Goal: Transaction & Acquisition: Book appointment/travel/reservation

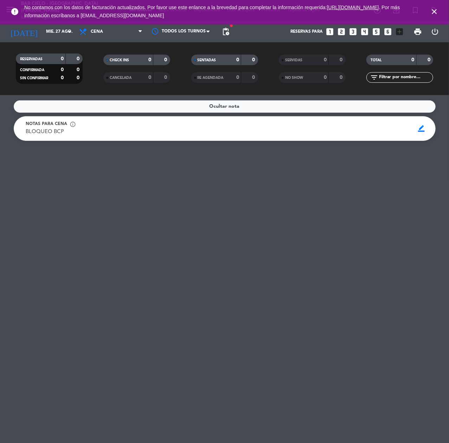
click at [342, 28] on icon "looks_two" at bounding box center [341, 31] width 9 height 9
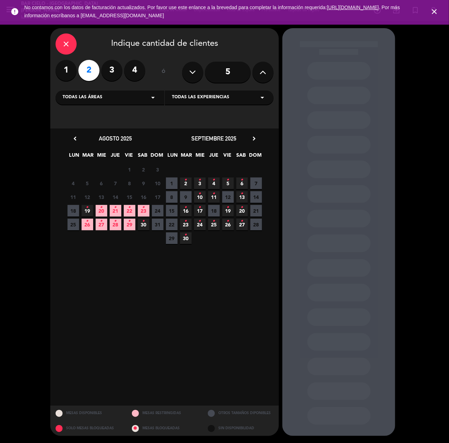
click at [141, 211] on span "23 •" at bounding box center [144, 211] width 12 height 12
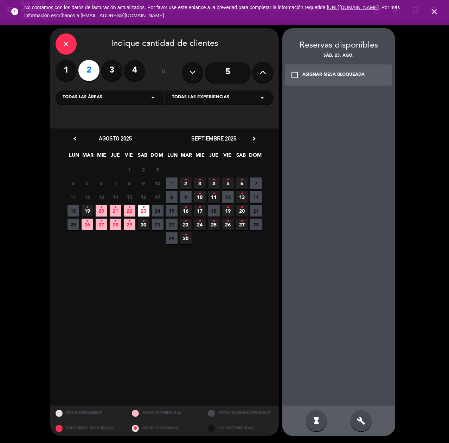
click at [355, 419] on div "build" at bounding box center [361, 420] width 21 height 21
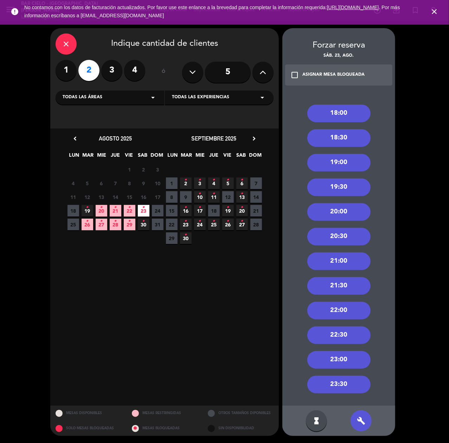
click at [338, 213] on div "20:00" at bounding box center [338, 212] width 63 height 18
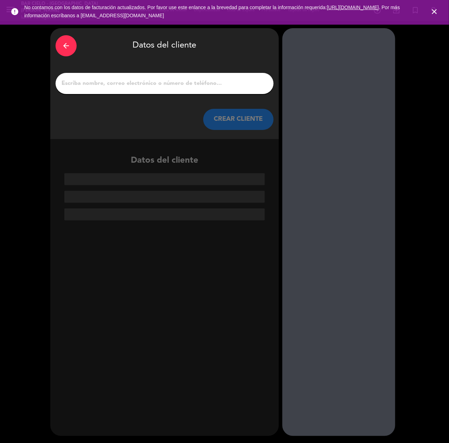
click at [150, 77] on div at bounding box center [165, 83] width 218 height 21
paste input "[PERSON_NAME]"
click at [144, 83] on input "1" at bounding box center [165, 83] width 208 height 10
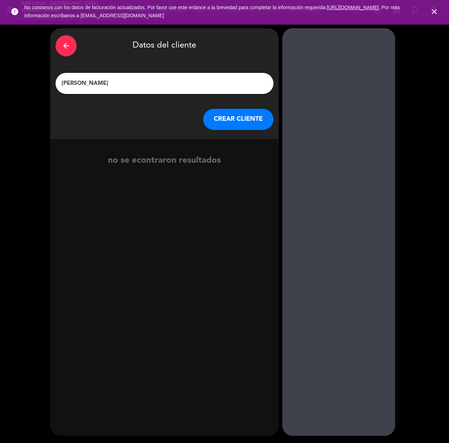
type input "[PERSON_NAME]"
click at [233, 123] on button "CREAR CLIENTE" at bounding box center [238, 119] width 70 height 21
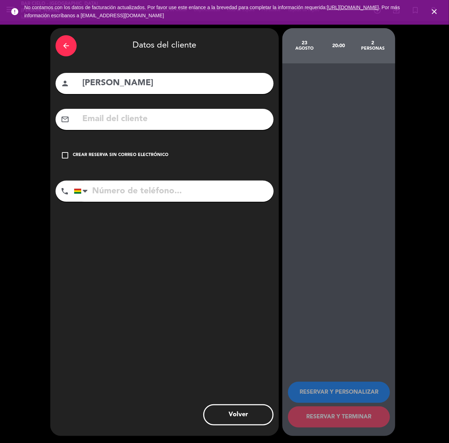
click at [112, 190] on input "tel" at bounding box center [174, 190] width 200 height 21
paste input "75387840"
type input "75387840"
click at [115, 110] on div "mail_outline" at bounding box center [165, 119] width 218 height 21
click at [109, 120] on input "text" at bounding box center [175, 119] width 187 height 14
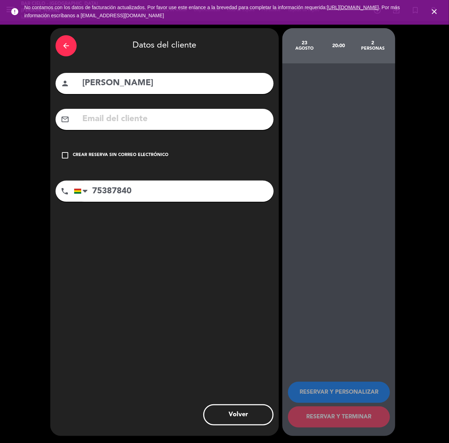
click at [104, 121] on input "text" at bounding box center [175, 119] width 187 height 14
paste input "[EMAIL_ADDRESS][DOMAIN_NAME]"
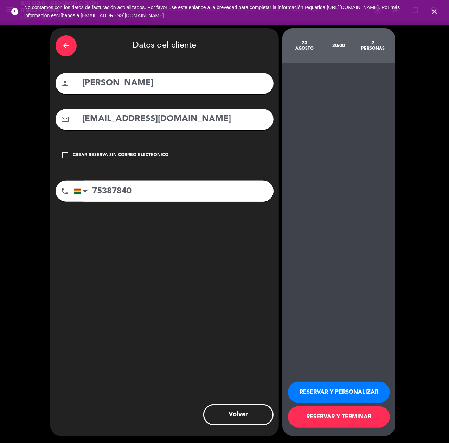
type input "[EMAIL_ADDRESS][DOMAIN_NAME]"
click at [317, 389] on button "RESERVAR Y PERSONALIZAR" at bounding box center [339, 391] width 102 height 21
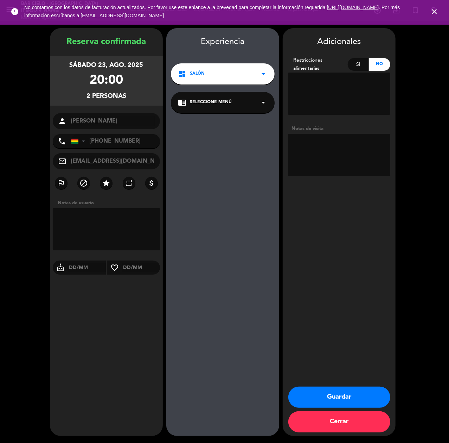
drag, startPoint x: 318, startPoint y: 399, endPoint x: 294, endPoint y: 392, distance: 25.3
click at [316, 398] on button "Guardar" at bounding box center [339, 396] width 102 height 21
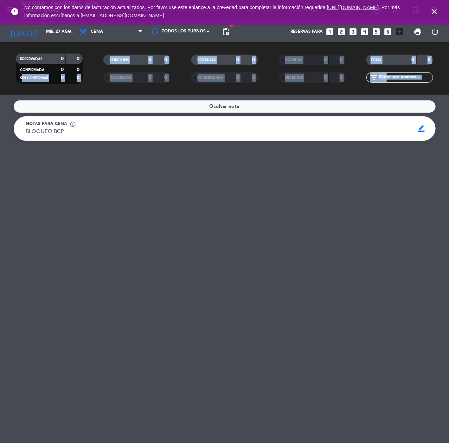
drag, startPoint x: 21, startPoint y: 104, endPoint x: 172, endPoint y: 99, distance: 150.3
click at [34, 109] on ng-component "menu Bar Cielo - [GEOGRAPHIC_DATA][PERSON_NAME] lunes 18. agosto - 13:34 Mis re…" at bounding box center [224, 221] width 449 height 443
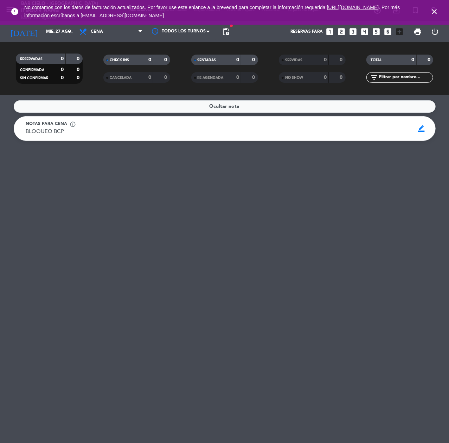
click at [96, 355] on div "Ocultar nota Notas para cena info_outline BLOQUEO BCP BLOQUEO BCP border_color" at bounding box center [224, 269] width 449 height 348
click at [344, 29] on icon "looks_two" at bounding box center [341, 31] width 9 height 9
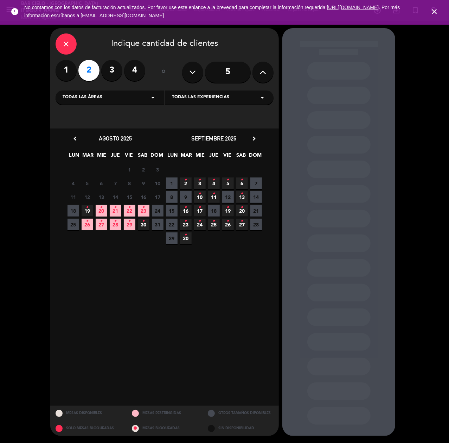
click at [116, 223] on icon "•" at bounding box center [115, 220] width 2 height 11
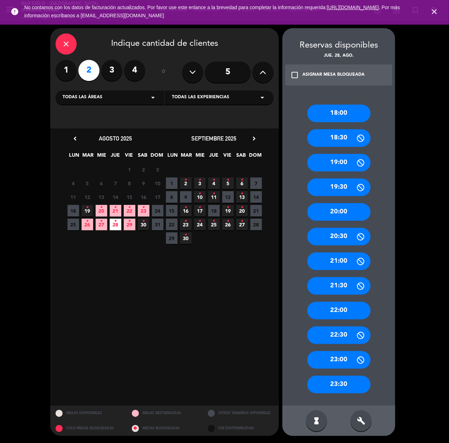
drag, startPoint x: 331, startPoint y: 113, endPoint x: 228, endPoint y: 90, distance: 105.4
click at [331, 113] on div "18:00" at bounding box center [338, 113] width 63 height 18
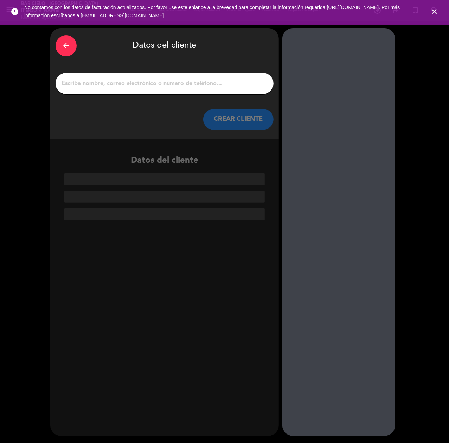
click at [133, 86] on input "1" at bounding box center [165, 83] width 208 height 10
paste input "[PERSON_NAME] [PERSON_NAME]"
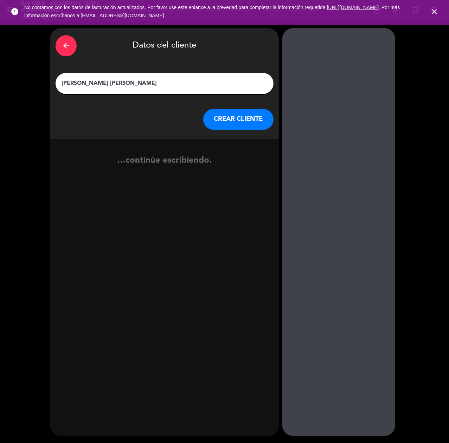
type input "[PERSON_NAME] [PERSON_NAME]"
click at [242, 119] on button "CREAR CLIENTE" at bounding box center [238, 119] width 70 height 21
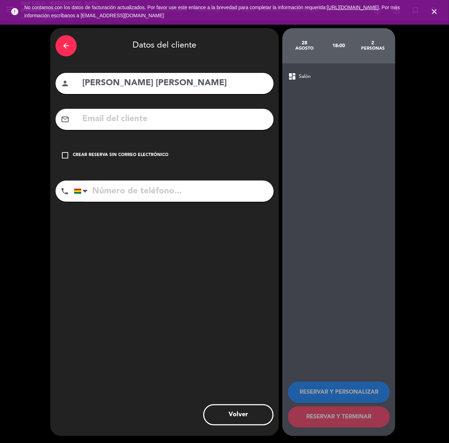
paste input "[PHONE_NUMBER]"
click at [119, 191] on input "[PHONE_NUMBER]" at bounding box center [174, 190] width 200 height 21
type input "[PHONE_NUMBER]"
click at [110, 121] on input "text" at bounding box center [175, 119] width 187 height 14
paste input "[PERSON_NAME][EMAIL_ADDRESS][PERSON_NAME][DOMAIN_NAME]"
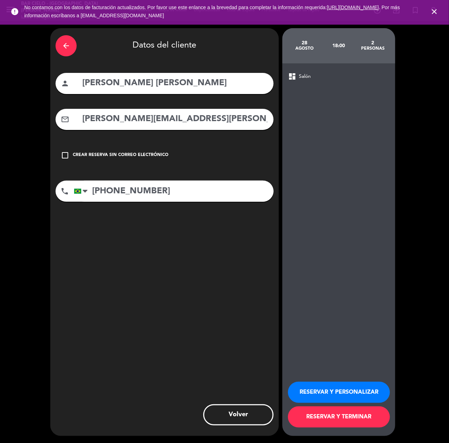
type input "[PERSON_NAME][EMAIL_ADDRESS][PERSON_NAME][DOMAIN_NAME]"
drag, startPoint x: 331, startPoint y: 393, endPoint x: 204, endPoint y: 423, distance: 129.6
click at [326, 393] on button "RESERVAR Y PERSONALIZAR" at bounding box center [339, 391] width 102 height 21
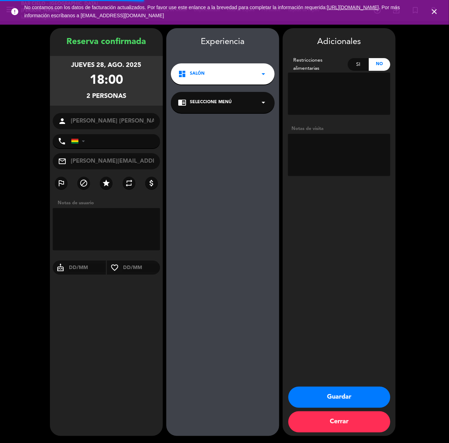
type input "[PHONE_NUMBER]"
drag, startPoint x: 331, startPoint y: 400, endPoint x: 310, endPoint y: 386, distance: 24.7
click at [331, 399] on button "Guardar" at bounding box center [339, 396] width 102 height 21
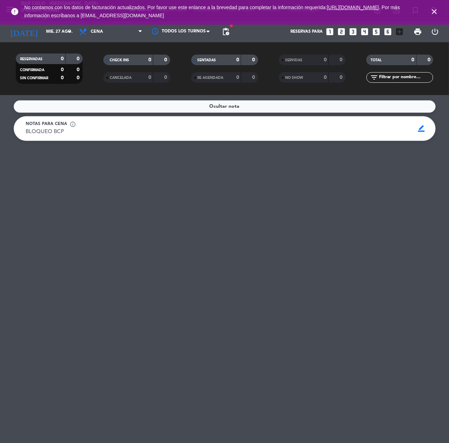
click at [351, 30] on icon "looks_3" at bounding box center [353, 31] width 9 height 9
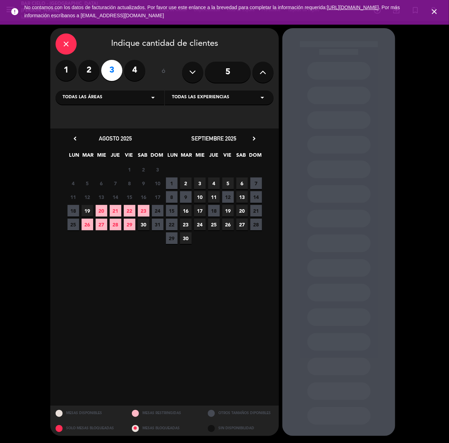
click at [116, 213] on span "21" at bounding box center [116, 211] width 12 height 12
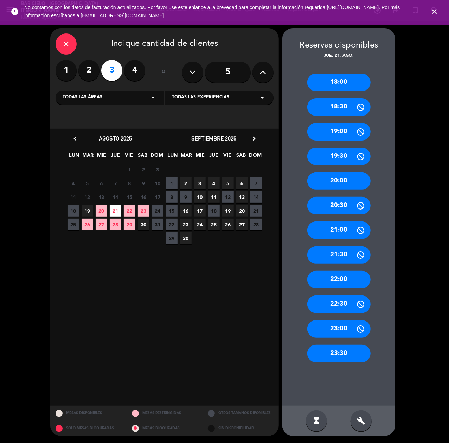
click at [349, 179] on div "20:00" at bounding box center [338, 181] width 63 height 18
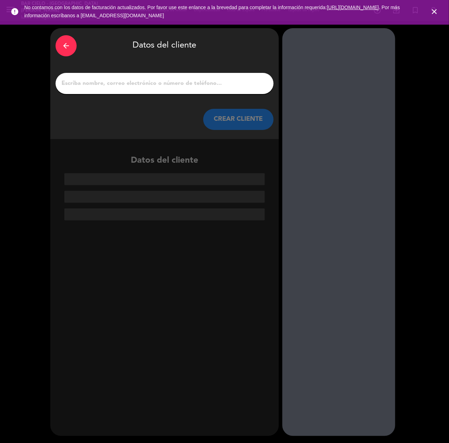
click at [179, 89] on div at bounding box center [165, 83] width 218 height 21
click at [177, 86] on input "1" at bounding box center [165, 83] width 208 height 10
paste input "[PERSON_NAME]"
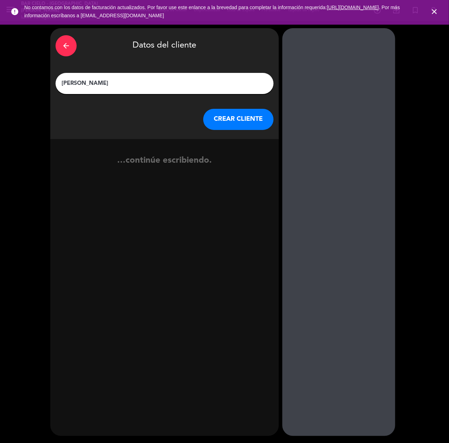
type input "[PERSON_NAME]"
drag, startPoint x: 213, startPoint y: 108, endPoint x: 220, endPoint y: 125, distance: 17.5
click at [213, 109] on div "CREAR CLIENTE" at bounding box center [165, 119] width 218 height 21
click at [218, 125] on button "CREAR CLIENTE" at bounding box center [238, 119] width 70 height 21
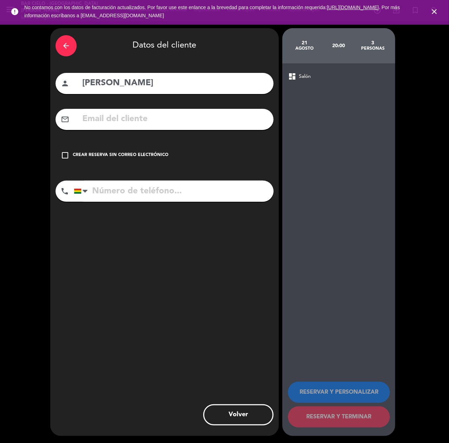
click at [134, 126] on input "text" at bounding box center [175, 119] width 187 height 14
paste input "[PERSON_NAME][EMAIL_ADDRESS][PERSON_NAME][DOMAIN_NAME]"
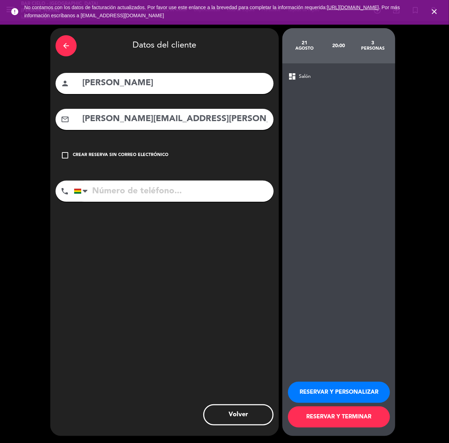
type input "[PERSON_NAME][EMAIL_ADDRESS][PERSON_NAME][DOMAIN_NAME]"
drag, startPoint x: 129, startPoint y: 191, endPoint x: 132, endPoint y: 190, distance: 3.8
click at [129, 191] on input "tel" at bounding box center [174, 190] width 200 height 21
paste input "75638884"
type input "75638884"
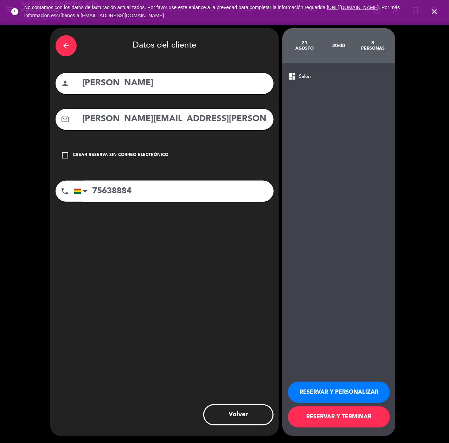
click at [317, 392] on button "RESERVAR Y PERSONALIZAR" at bounding box center [339, 391] width 102 height 21
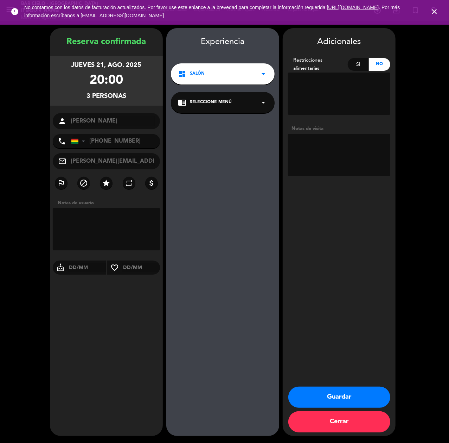
click at [349, 404] on button "Guardar" at bounding box center [339, 396] width 102 height 21
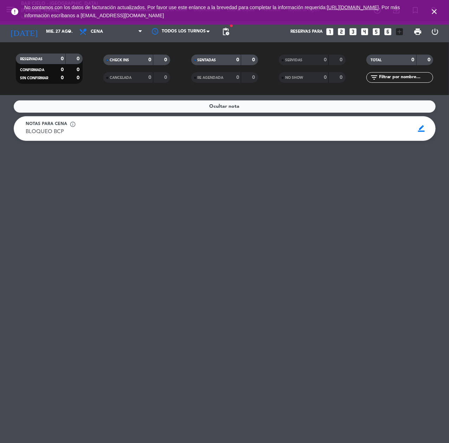
click at [438, 11] on icon "close" at bounding box center [434, 11] width 8 height 8
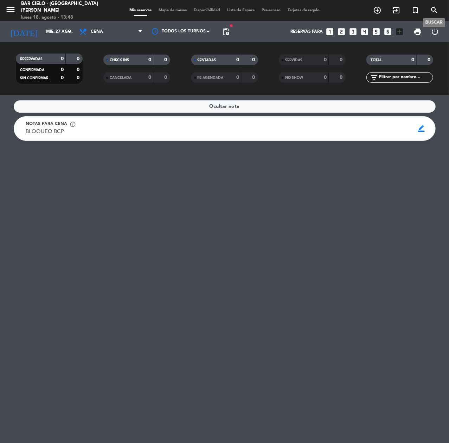
click at [437, 9] on icon "search" at bounding box center [434, 10] width 8 height 8
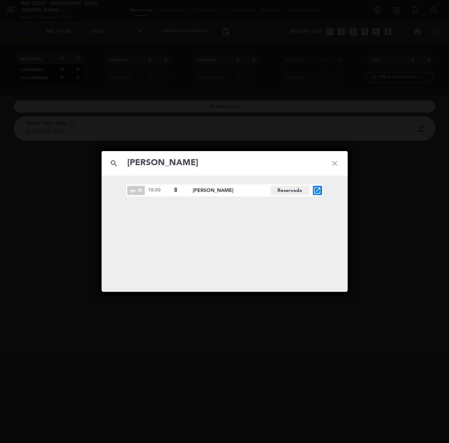
type input "[PERSON_NAME]"
click at [320, 187] on icon "open_in_new" at bounding box center [317, 190] width 8 height 8
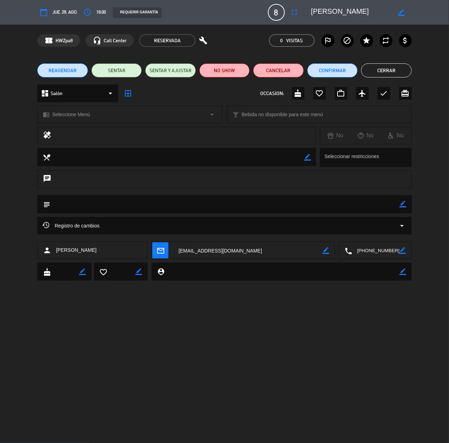
click at [46, 12] on icon "calendar_today" at bounding box center [43, 12] width 8 height 8
click at [68, 72] on span "REAGENDAR" at bounding box center [63, 70] width 28 height 7
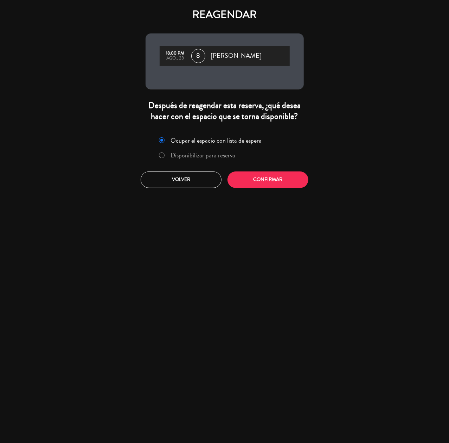
drag, startPoint x: 179, startPoint y: 155, endPoint x: 237, endPoint y: 175, distance: 61.3
click at [181, 156] on label "Disponibilizar para reserva" at bounding box center [203, 155] width 65 height 6
click at [239, 176] on button "Confirmar" at bounding box center [268, 179] width 81 height 17
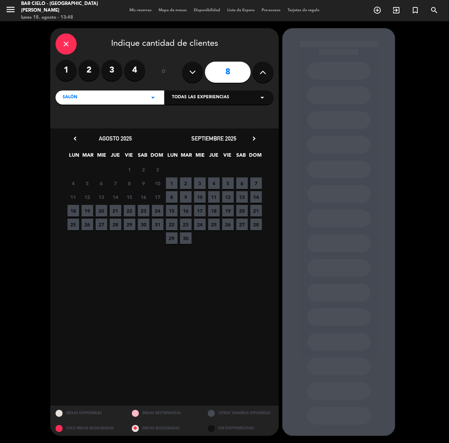
click at [130, 221] on span "29" at bounding box center [130, 224] width 12 height 12
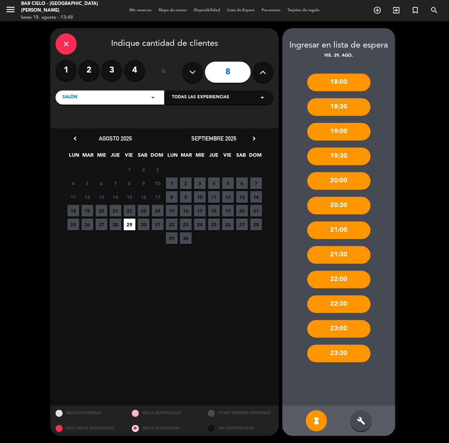
click at [363, 417] on icon "build" at bounding box center [361, 420] width 8 height 8
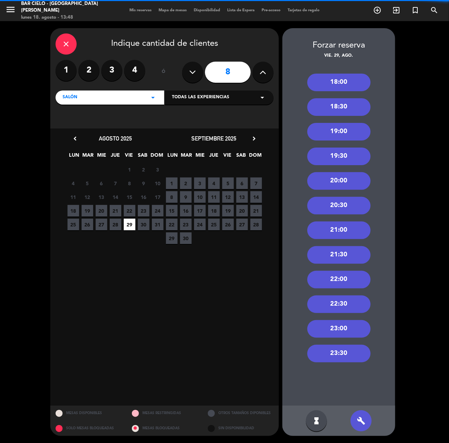
click at [334, 74] on div "18:00" at bounding box center [338, 83] width 63 height 18
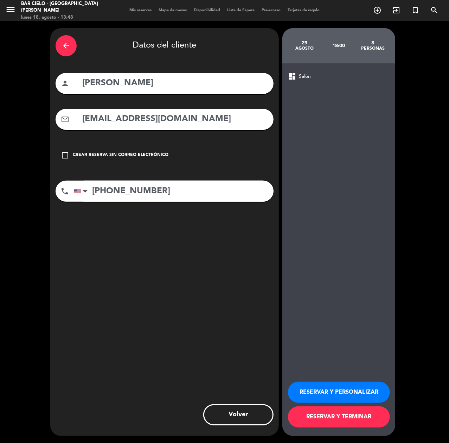
click at [315, 393] on button "RESERVAR Y PERSONALIZAR" at bounding box center [339, 391] width 102 height 21
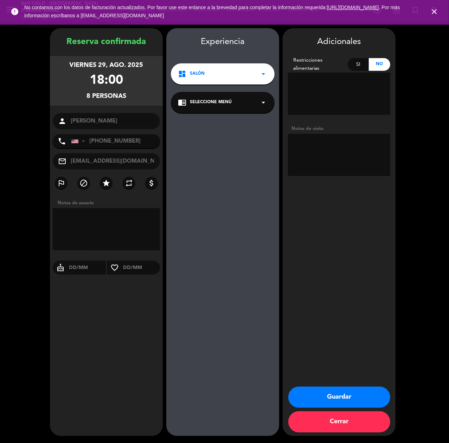
click at [320, 394] on button "Guardar" at bounding box center [339, 396] width 102 height 21
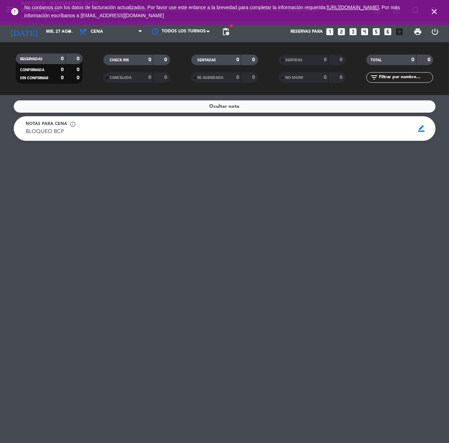
click at [391, 33] on icon "looks_6" at bounding box center [387, 31] width 9 height 9
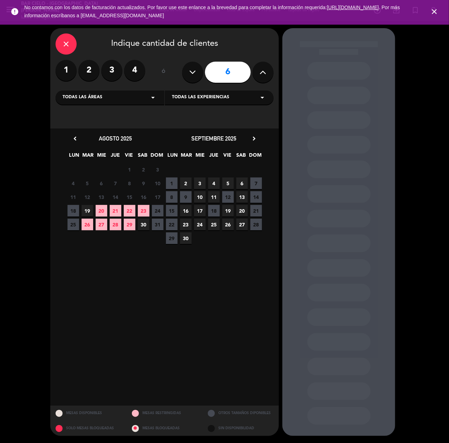
click at [127, 206] on span "22" at bounding box center [130, 211] width 12 height 12
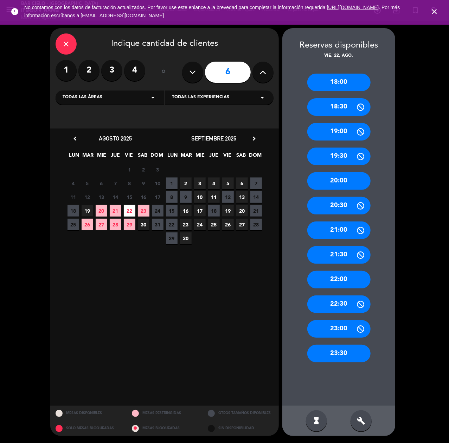
click at [343, 182] on div "20:00" at bounding box center [338, 181] width 63 height 18
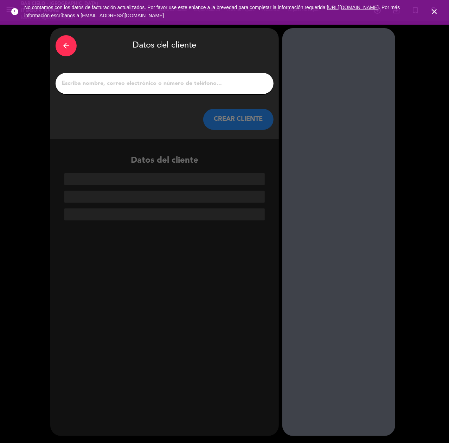
click at [134, 87] on input "1" at bounding box center [165, 83] width 208 height 10
paste input "[PERSON_NAME]"
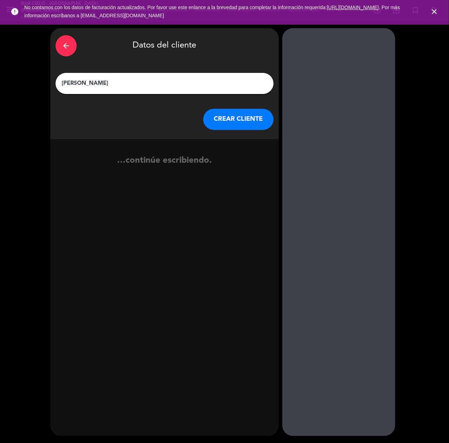
type input "[PERSON_NAME]"
click at [242, 128] on button "CREAR CLIENTE" at bounding box center [238, 119] width 70 height 21
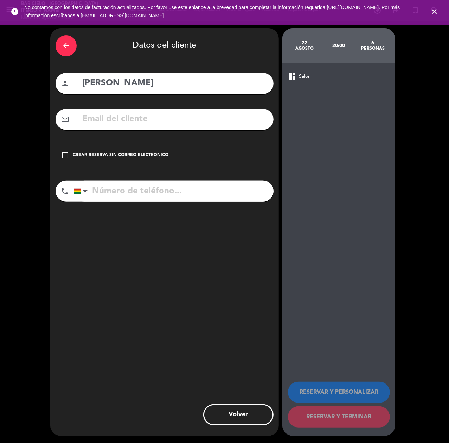
click at [126, 186] on input "tel" at bounding box center [174, 190] width 200 height 21
paste input "70407656"
type input "70407656"
click at [95, 114] on input "text" at bounding box center [175, 119] width 187 height 14
click at [142, 115] on input "text" at bounding box center [175, 119] width 187 height 14
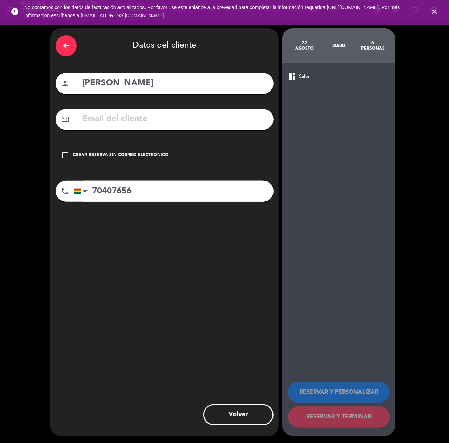
paste input "[EMAIL_ADDRESS][DOMAIN_NAME]"
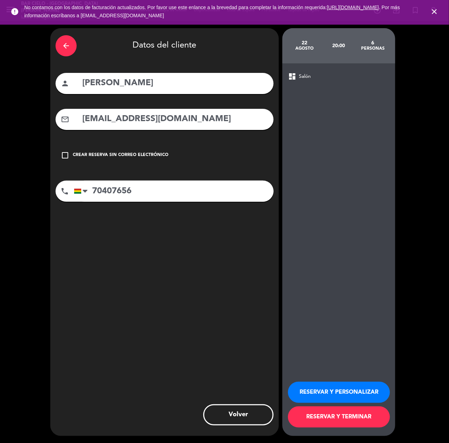
type input "[EMAIL_ADDRESS][DOMAIN_NAME]"
drag, startPoint x: 309, startPoint y: 391, endPoint x: 303, endPoint y: 392, distance: 5.7
click at [308, 391] on button "RESERVAR Y PERSONALIZAR" at bounding box center [339, 391] width 102 height 21
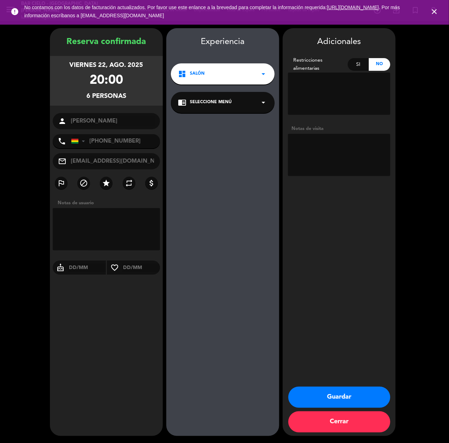
drag, startPoint x: 309, startPoint y: 402, endPoint x: 270, endPoint y: 374, distance: 47.6
click at [308, 402] on button "Guardar" at bounding box center [339, 396] width 102 height 21
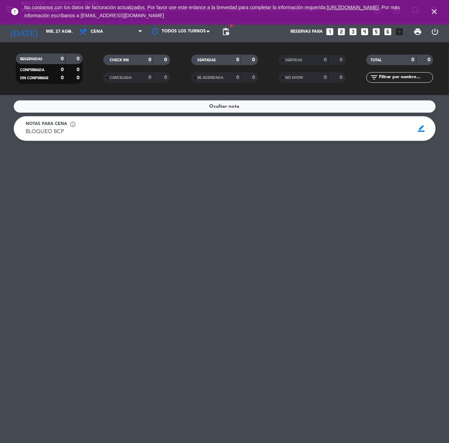
click at [369, 33] on div "Reservas para looks_one looks_two looks_3 looks_4 looks_5 looks_6 add_box" at bounding box center [320, 31] width 174 height 21
click at [367, 32] on icon "looks_4" at bounding box center [364, 31] width 9 height 9
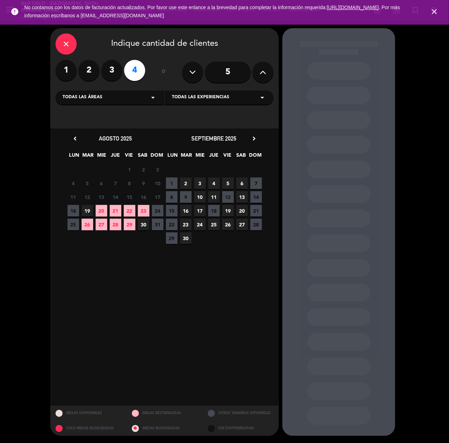
click at [141, 209] on span "23" at bounding box center [144, 211] width 12 height 12
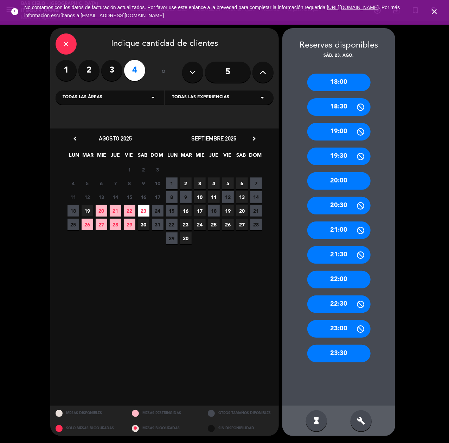
click at [335, 185] on div "20:00" at bounding box center [338, 181] width 63 height 18
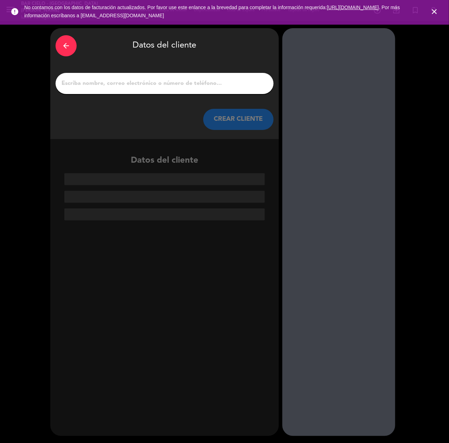
click at [103, 89] on div at bounding box center [165, 83] width 218 height 21
click at [106, 83] on input "1" at bounding box center [165, 83] width 208 height 10
paste input "[PERSON_NAME]"
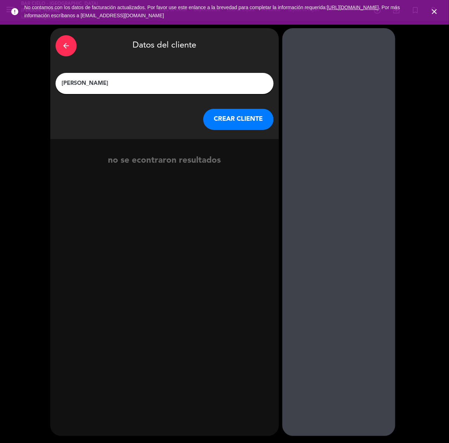
type input "[PERSON_NAME]"
click at [224, 119] on button "CREAR CLIENTE" at bounding box center [238, 119] width 70 height 21
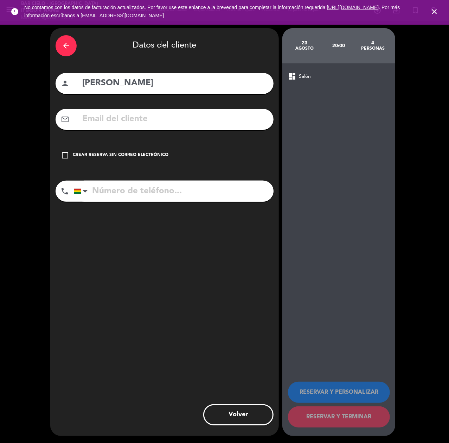
click at [112, 197] on input "tel" at bounding box center [174, 190] width 200 height 21
paste input "[PHONE_NUMBER]"
type input "[PHONE_NUMBER]"
click at [112, 113] on input "text" at bounding box center [175, 119] width 187 height 14
click at [101, 122] on input "text" at bounding box center [175, 119] width 187 height 14
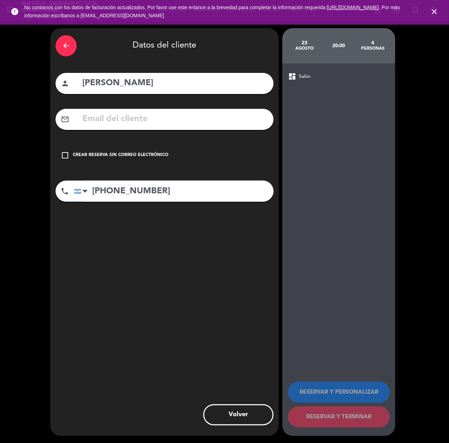
paste input "[EMAIL_ADDRESS][DOMAIN_NAME]"
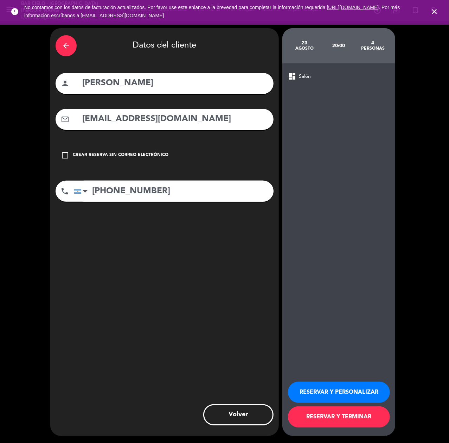
type input "[EMAIL_ADDRESS][DOMAIN_NAME]"
click at [334, 396] on button "RESERVAR Y PERSONALIZAR" at bounding box center [339, 391] width 102 height 21
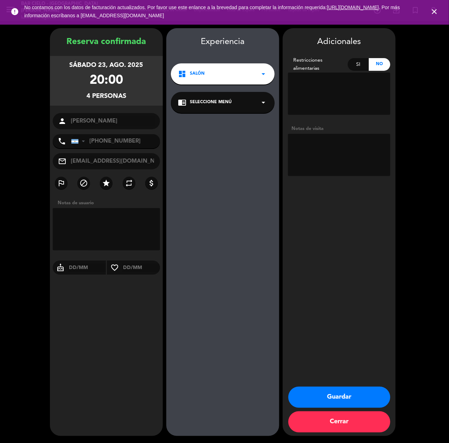
drag, startPoint x: 321, startPoint y: 387, endPoint x: 322, endPoint y: 396, distance: 8.9
click at [324, 394] on button "Guardar" at bounding box center [339, 396] width 102 height 21
drag, startPoint x: 314, startPoint y: 397, endPoint x: 92, endPoint y: 398, distance: 221.7
click at [305, 397] on button "Guardar" at bounding box center [339, 396] width 102 height 21
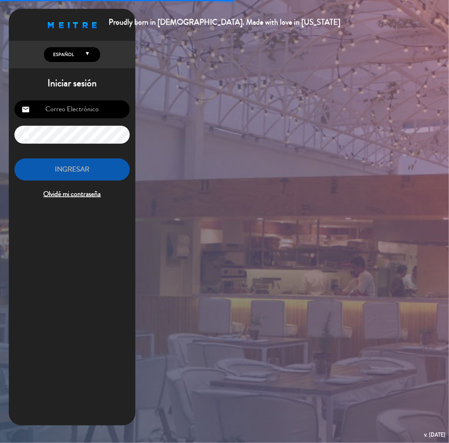
type input "[EMAIL_ADDRESS][DOMAIN_NAME]"
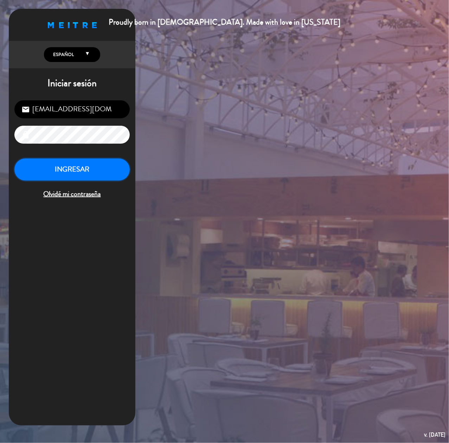
click at [89, 171] on button "INGRESAR" at bounding box center [71, 169] width 115 height 22
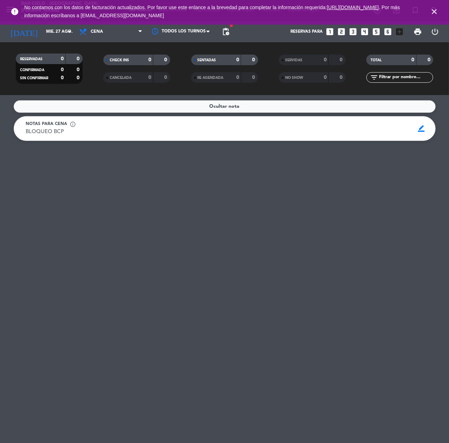
click at [335, 28] on div "Reservas para looks_one looks_two looks_3 looks_4 looks_5 looks_6 add_box" at bounding box center [320, 31] width 174 height 21
click at [340, 32] on icon "looks_two" at bounding box center [341, 31] width 9 height 9
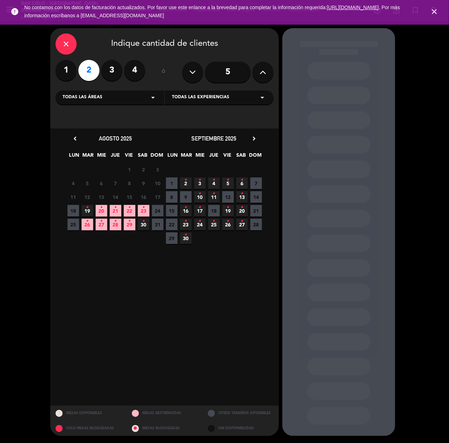
click at [127, 209] on span "22 •" at bounding box center [130, 211] width 12 height 12
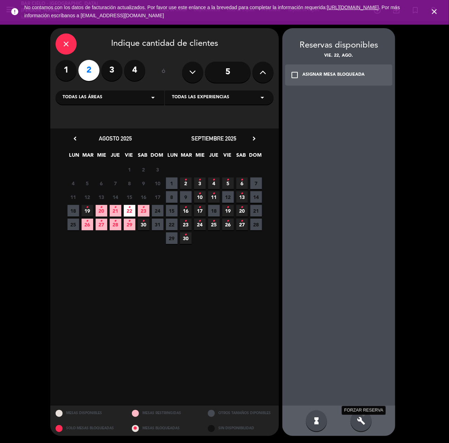
click at [361, 420] on icon "build" at bounding box center [361, 420] width 8 height 8
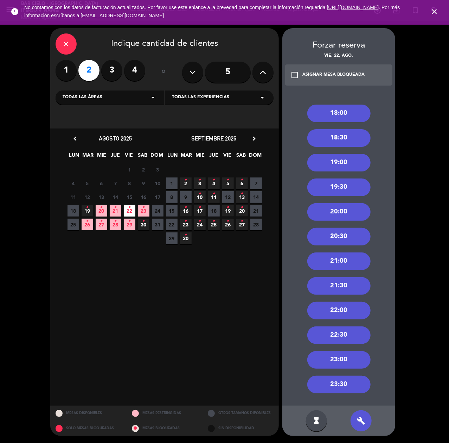
click at [345, 310] on div "22:00" at bounding box center [338, 311] width 63 height 18
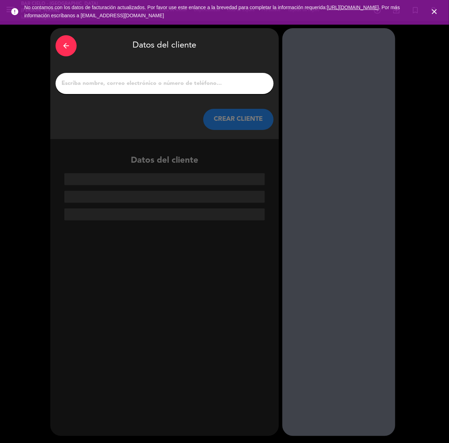
paste input "[PERSON_NAME]"
click at [156, 86] on input "1" at bounding box center [165, 83] width 208 height 10
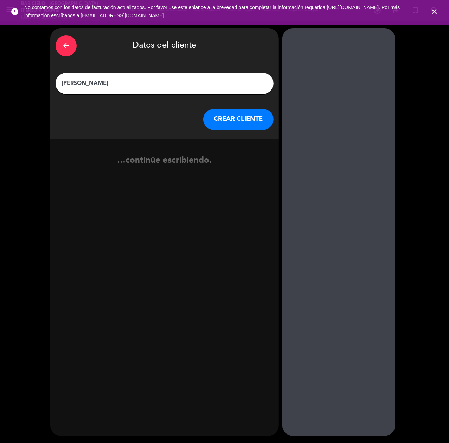
type input "[PERSON_NAME]"
click at [238, 118] on button "CREAR CLIENTE" at bounding box center [238, 119] width 70 height 21
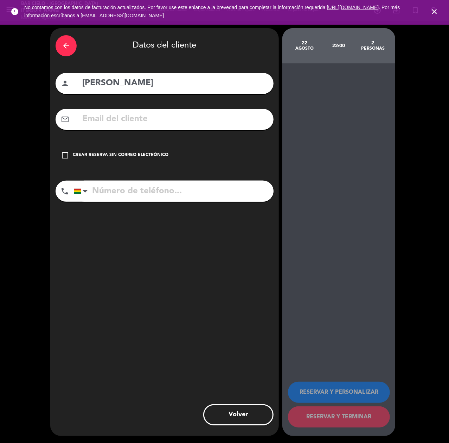
paste input "[PHONE_NUMBER]"
click at [106, 190] on input "[PHONE_NUMBER]" at bounding box center [174, 190] width 200 height 21
type input "[PHONE_NUMBER]"
click at [102, 122] on input "text" at bounding box center [175, 119] width 187 height 14
paste input "[EMAIL_ADDRESS][DOMAIN_NAME]"
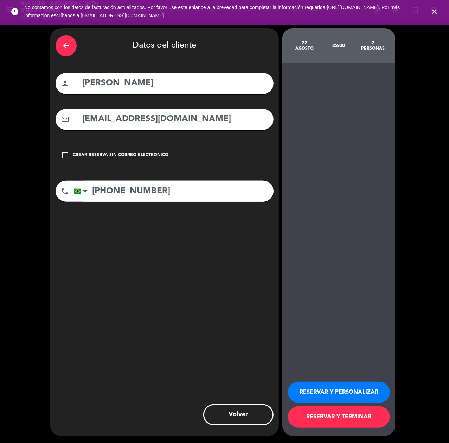
click at [153, 114] on input "[EMAIL_ADDRESS][DOMAIN_NAME]" at bounding box center [175, 119] width 187 height 14
type input "[EMAIL_ADDRESS][DOMAIN_NAME]"
drag, startPoint x: 306, startPoint y: 385, endPoint x: 159, endPoint y: 397, distance: 146.9
click at [305, 387] on button "RESERVAR Y PERSONALIZAR" at bounding box center [339, 391] width 102 height 21
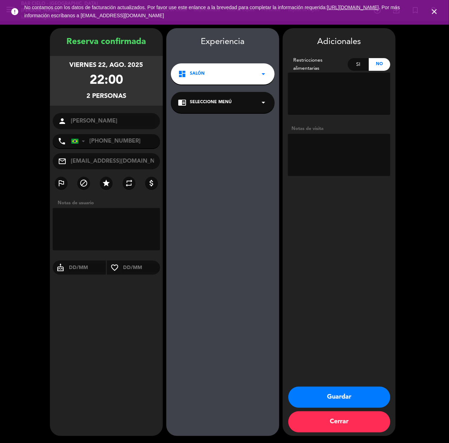
click at [331, 154] on textarea at bounding box center [339, 155] width 102 height 42
type textarea "cumple"
click at [324, 397] on button "Guardar" at bounding box center [339, 396] width 102 height 21
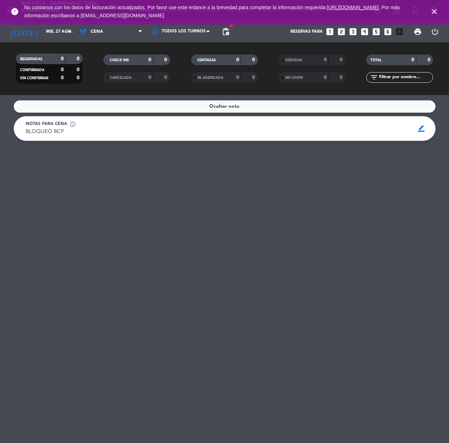
drag, startPoint x: 220, startPoint y: 326, endPoint x: 183, endPoint y: 334, distance: 37.4
click at [218, 326] on div "Ocultar nota Notas para cena info_outline BLOQUEO BCP BLOQUEO BCP border_color" at bounding box center [224, 269] width 449 height 348
click at [344, 31] on icon "looks_two" at bounding box center [341, 31] width 9 height 9
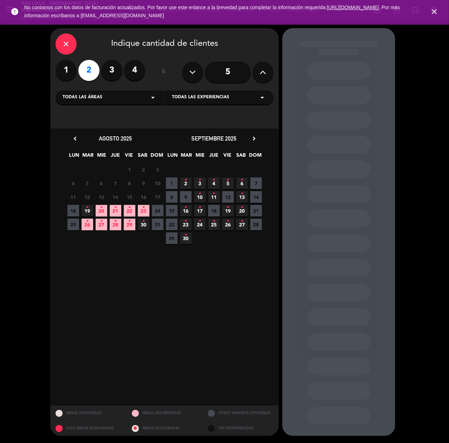
click at [145, 205] on span "23 •" at bounding box center [144, 211] width 12 height 12
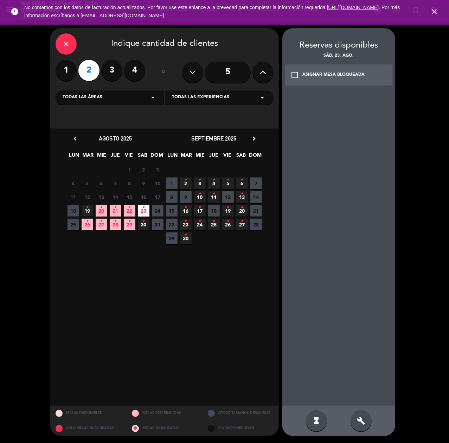
drag, startPoint x: 363, startPoint y: 413, endPoint x: 365, endPoint y: 270, distance: 143.2
click at [363, 412] on div "build" at bounding box center [361, 420] width 21 height 21
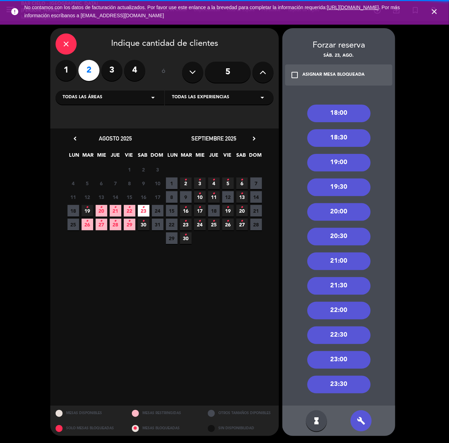
click at [334, 112] on div "18:00" at bounding box center [338, 113] width 63 height 18
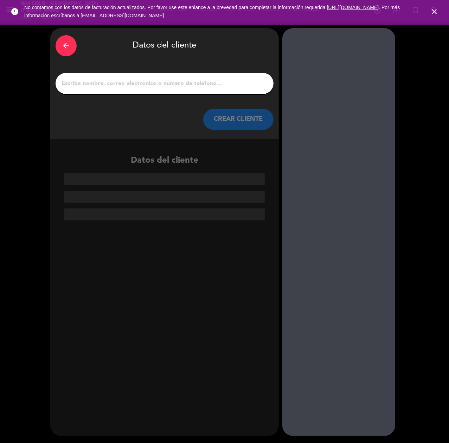
paste input "[PERSON_NAME]"
click at [121, 83] on input "1" at bounding box center [165, 83] width 208 height 10
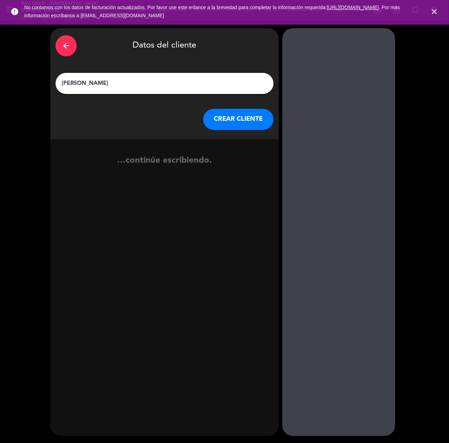
type input "[PERSON_NAME]"
click at [231, 108] on div "arrow_back Datos del cliente [PERSON_NAME] [PERSON_NAME] CLIENTE" at bounding box center [164, 83] width 229 height 111
click at [228, 115] on button "CREAR CLIENTE" at bounding box center [238, 119] width 70 height 21
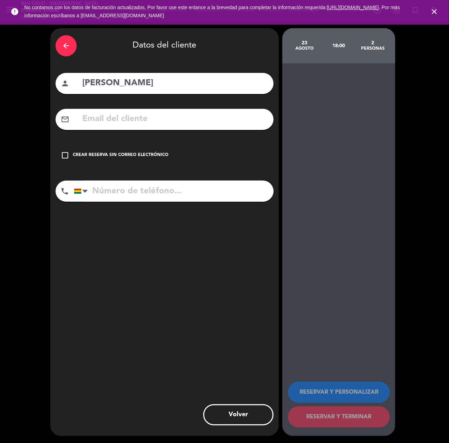
drag, startPoint x: 109, startPoint y: 119, endPoint x: 118, endPoint y: 164, distance: 45.5
click at [109, 119] on input "text" at bounding box center [175, 119] width 187 height 14
click at [115, 192] on input "tel" at bounding box center [174, 190] width 200 height 21
paste input "77601162"
type input "77601162"
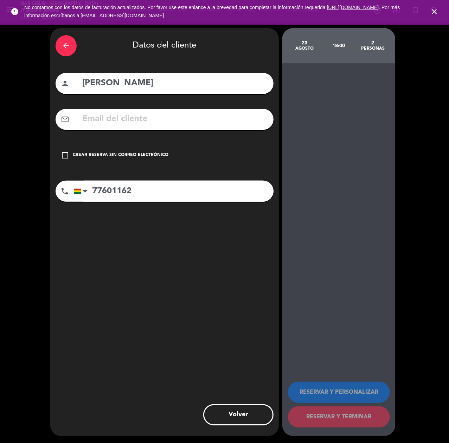
click at [106, 119] on input "text" at bounding box center [175, 119] width 187 height 14
click at [119, 127] on div "mail_outline" at bounding box center [165, 119] width 218 height 21
click at [120, 122] on input "text" at bounding box center [175, 119] width 187 height 14
paste input "[EMAIL_ADDRESS][DOMAIN_NAME]"
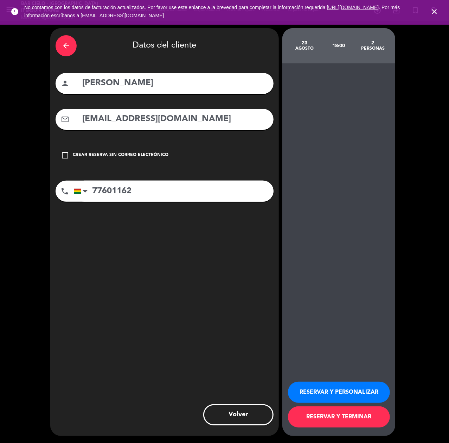
type input "[EMAIL_ADDRESS][DOMAIN_NAME]"
click at [315, 394] on button "RESERVAR Y PERSONALIZAR" at bounding box center [339, 391] width 102 height 21
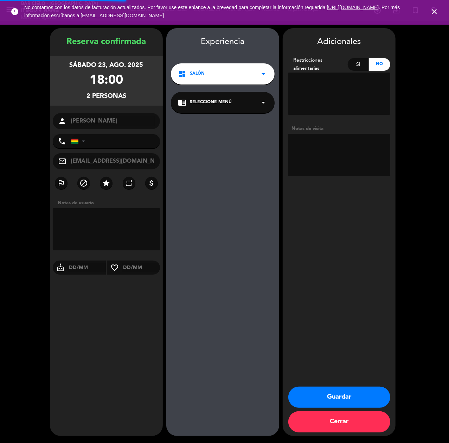
type input "[PHONE_NUMBER]"
click at [335, 153] on textarea at bounding box center [339, 155] width 102 height 42
type textarea "cumple"
click at [323, 398] on button "Guardar" at bounding box center [339, 396] width 102 height 21
